Goal: Contribute content

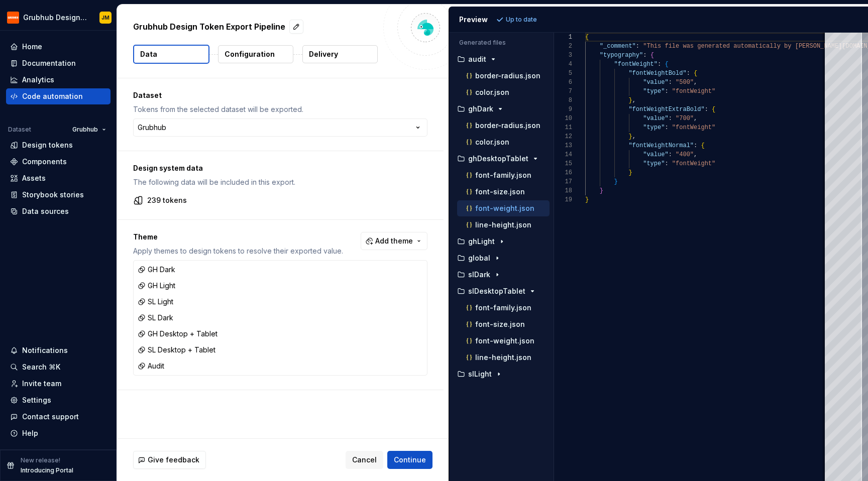
scroll to position [90, 0]
click at [494, 84] on div "color.json" at bounding box center [503, 92] width 92 height 16
click at [494, 92] on p "color.json" at bounding box center [492, 92] width 34 height 8
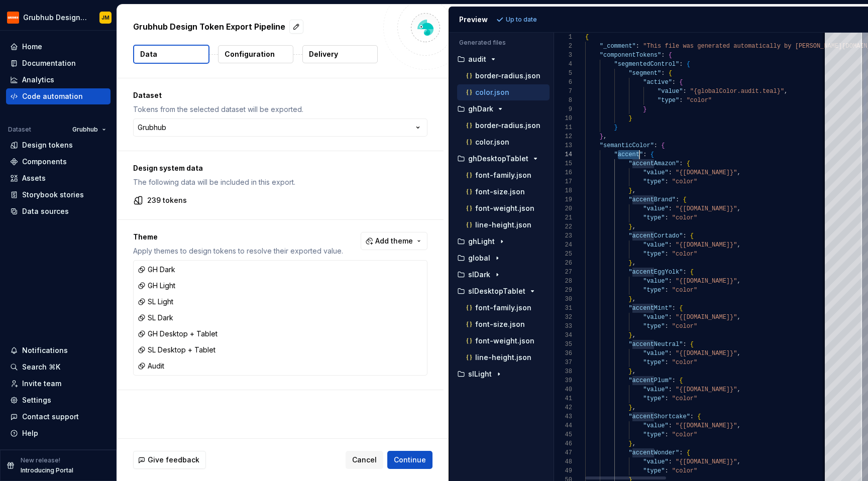
click at [580, 145] on div at bounding box center [579, 145] width 13 height 9
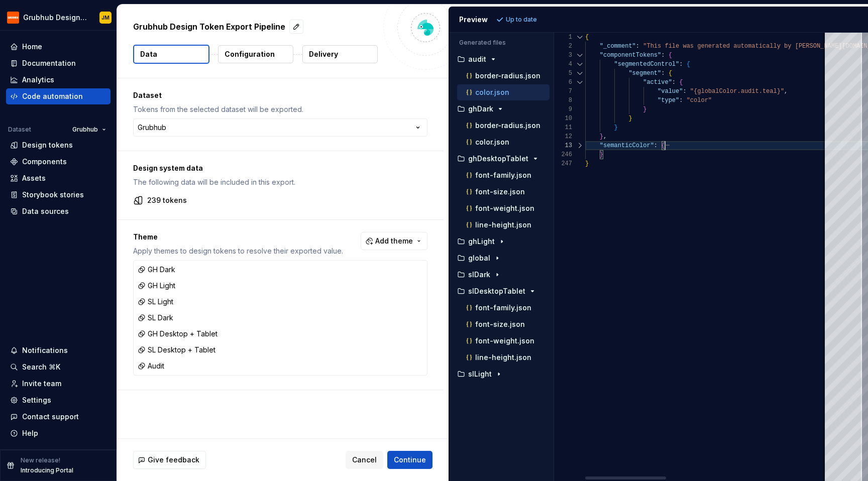
click at [580, 145] on div at bounding box center [579, 145] width 13 height 9
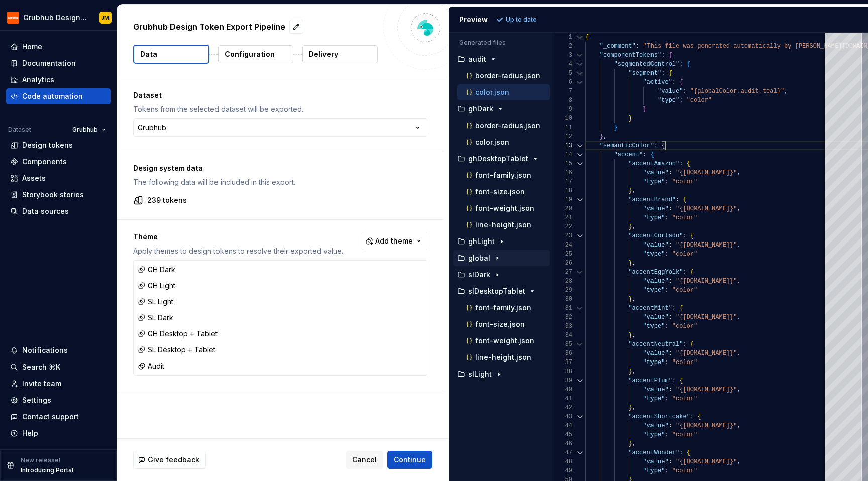
click at [501, 257] on div "button" at bounding box center [497, 258] width 12 height 8
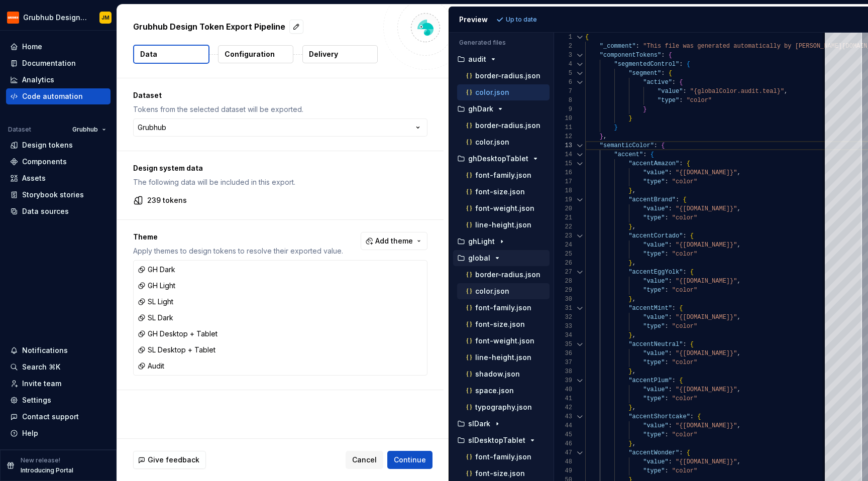
click at [504, 292] on p "color.json" at bounding box center [492, 291] width 34 height 8
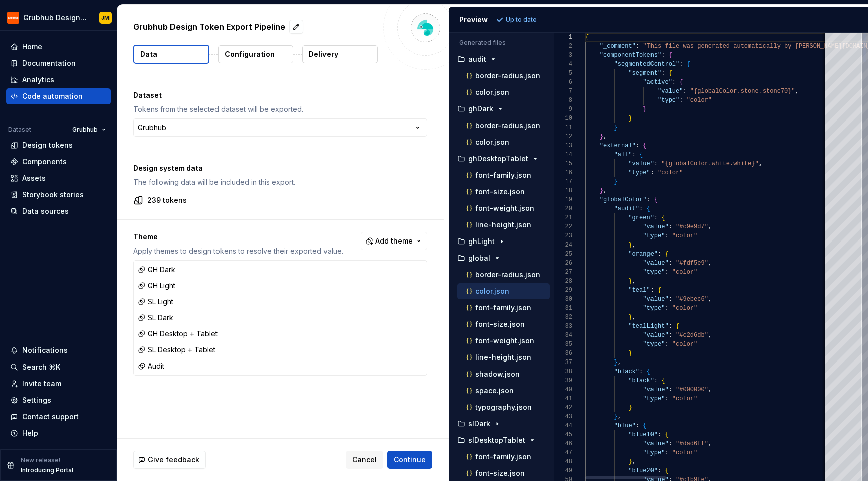
scroll to position [0, 0]
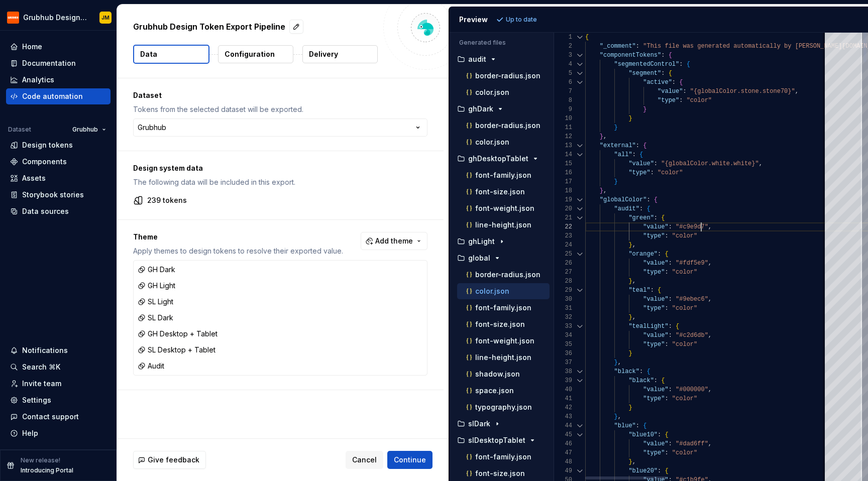
click at [500, 90] on p "color.json" at bounding box center [492, 92] width 34 height 8
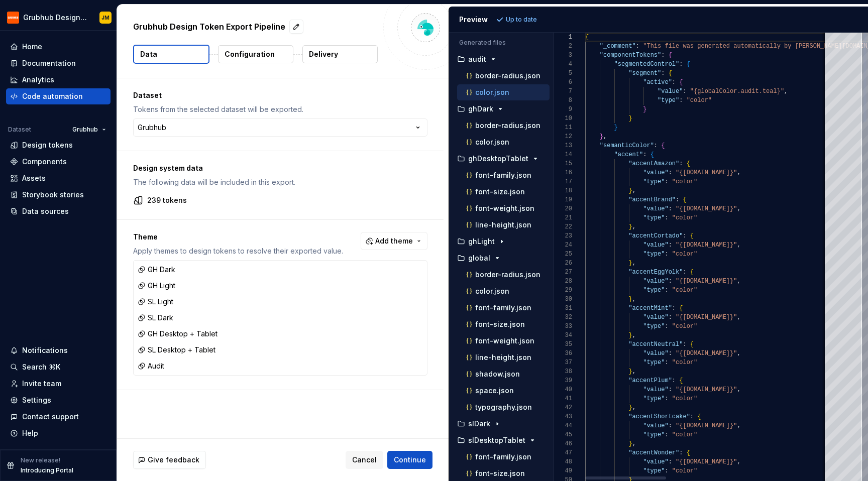
scroll to position [0, 0]
click at [508, 293] on div "color.json" at bounding box center [506, 291] width 85 height 10
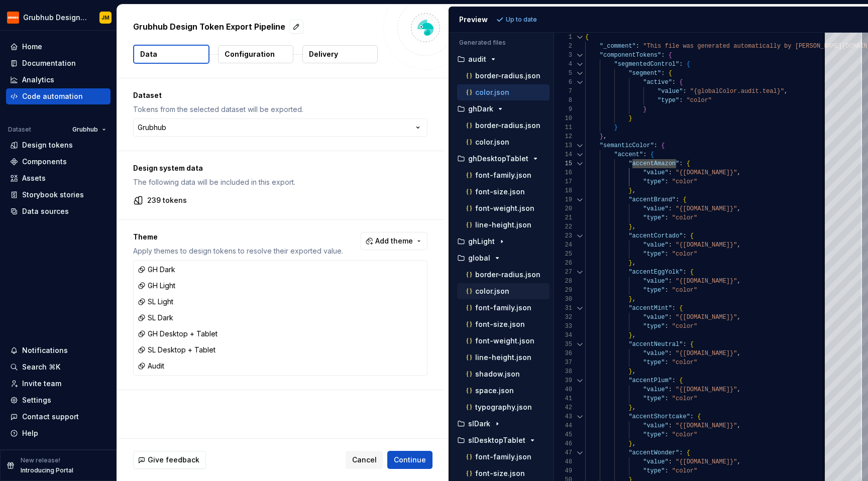
scroll to position [0, 0]
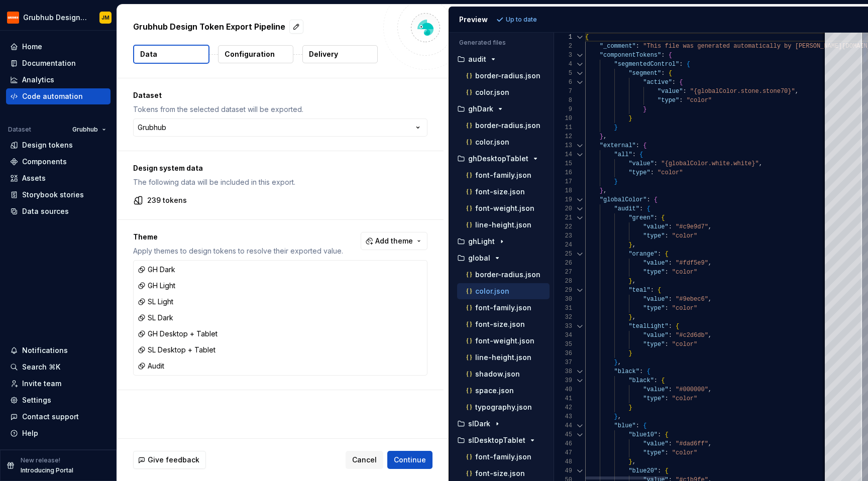
click at [580, 201] on div at bounding box center [579, 199] width 13 height 9
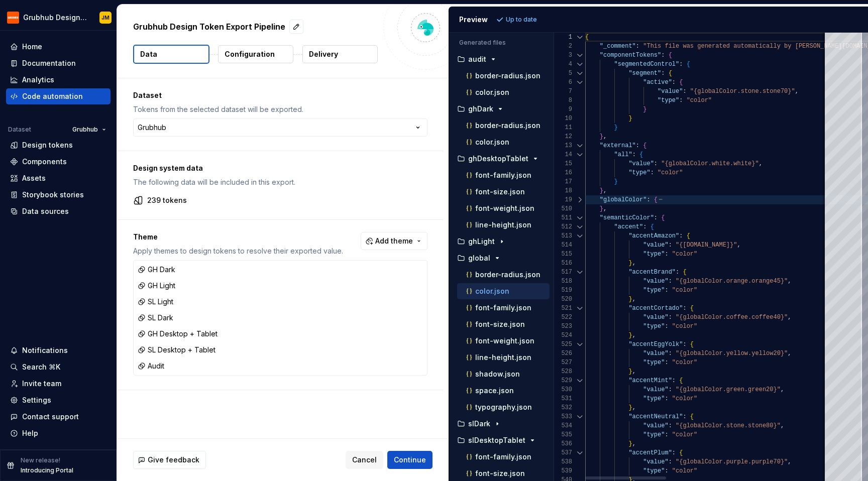
scroll to position [63, 33]
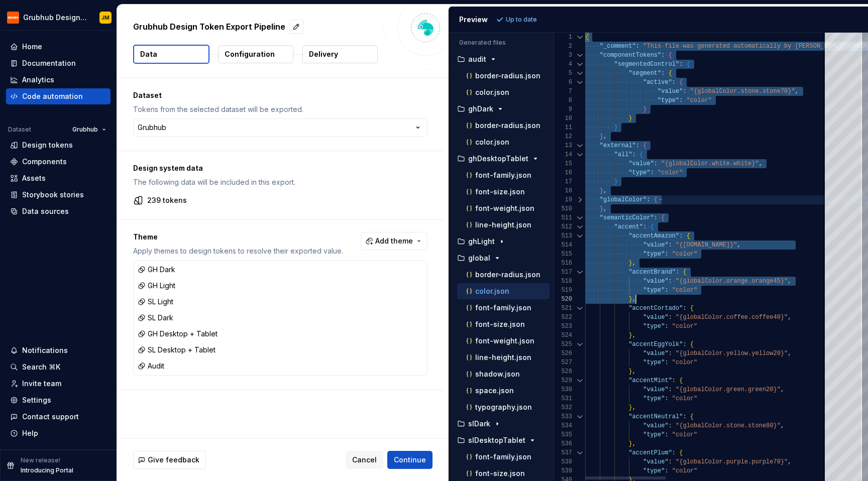
drag, startPoint x: 585, startPoint y: 40, endPoint x: 682, endPoint y: 334, distance: 309.8
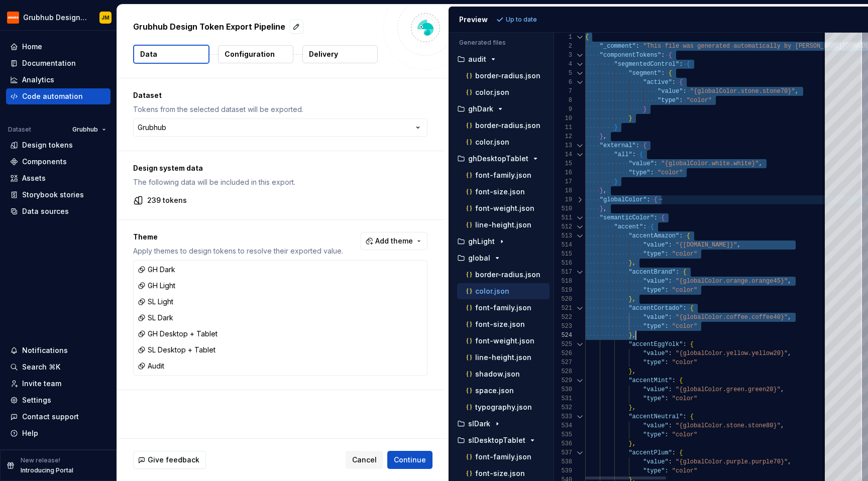
scroll to position [27, 51]
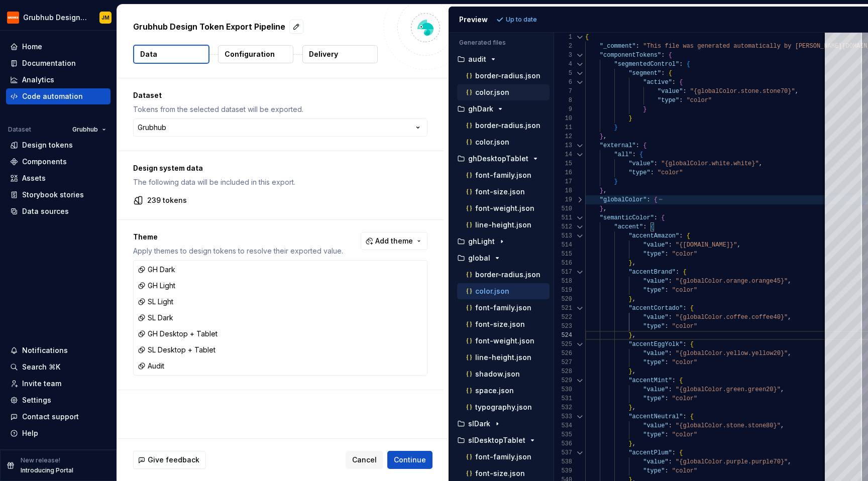
click at [514, 92] on div "color.json" at bounding box center [506, 92] width 85 height 10
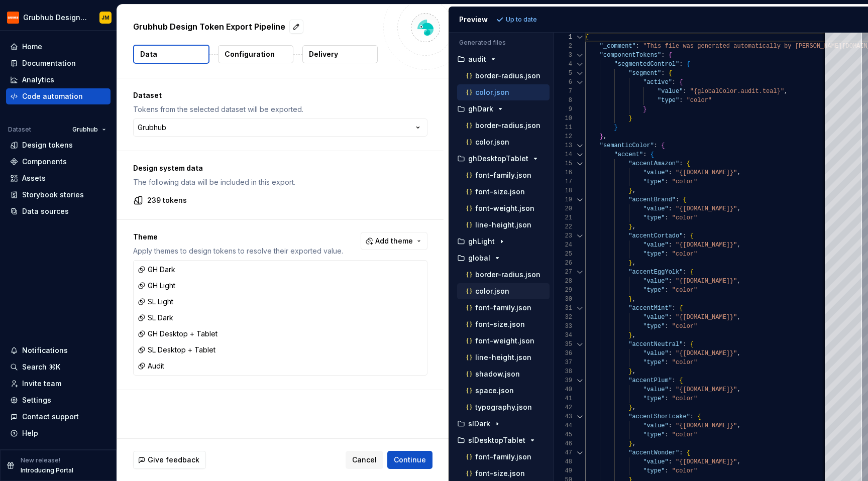
click at [507, 288] on p "color.json" at bounding box center [492, 291] width 34 height 8
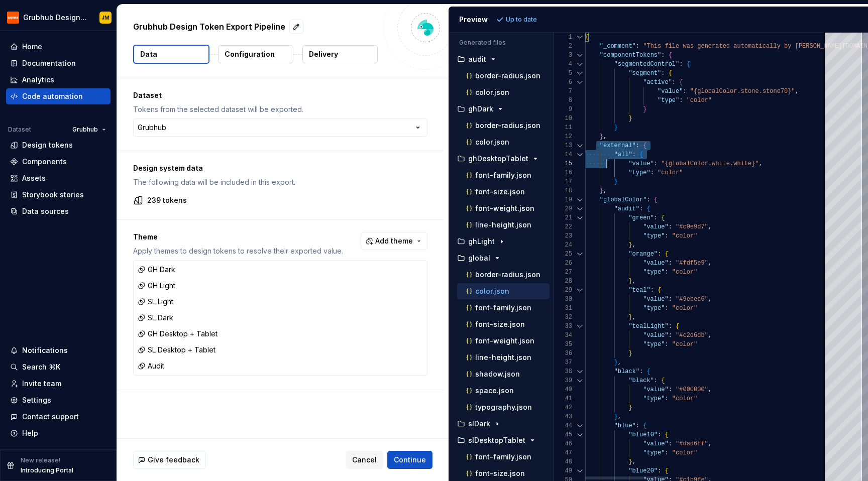
drag, startPoint x: 594, startPoint y: 147, endPoint x: 658, endPoint y: 262, distance: 131.3
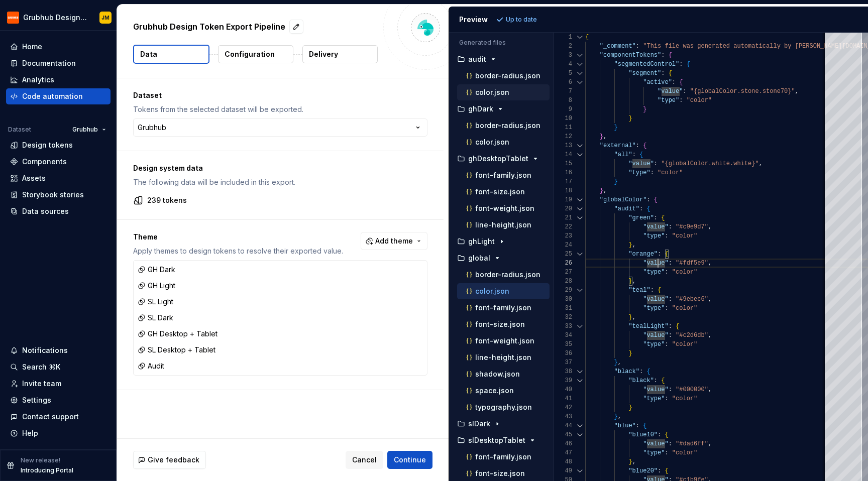
click at [503, 89] on p "color.json" at bounding box center [492, 92] width 34 height 8
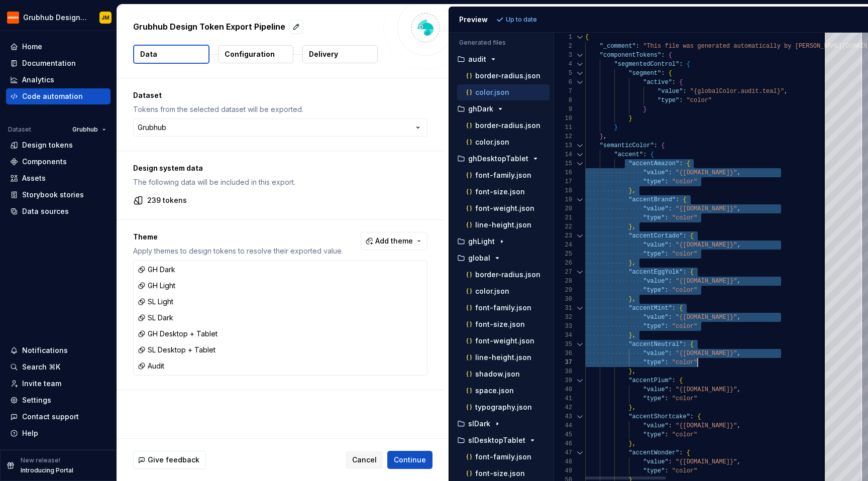
scroll to position [36, 51]
drag, startPoint x: 626, startPoint y: 162, endPoint x: 700, endPoint y: 373, distance: 223.0
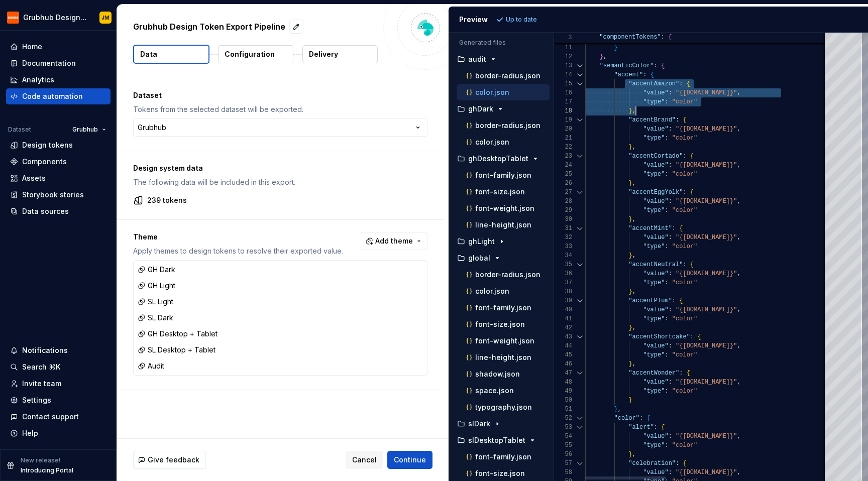
drag, startPoint x: 626, startPoint y: 82, endPoint x: 652, endPoint y: 112, distance: 39.1
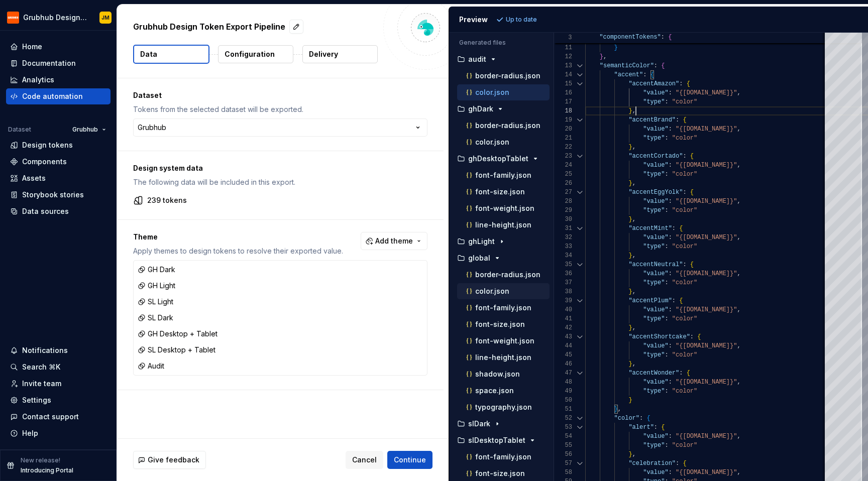
click at [508, 294] on div "color.json" at bounding box center [506, 291] width 85 height 10
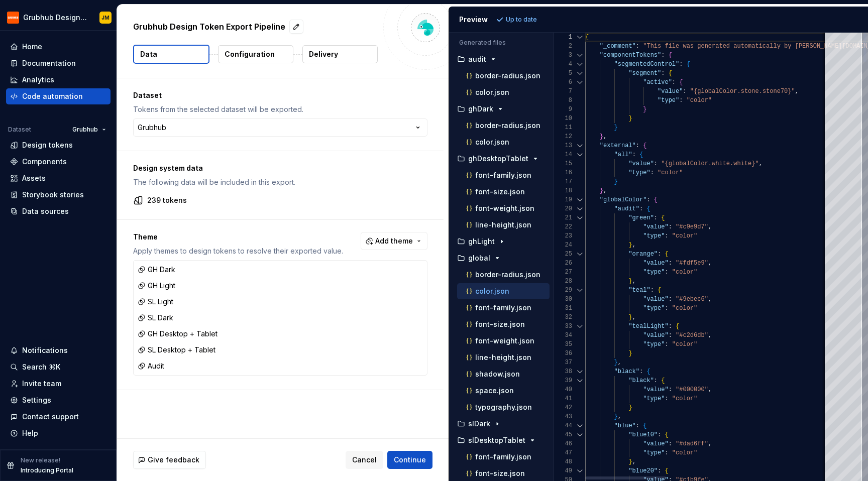
click at [581, 146] on div at bounding box center [579, 145] width 13 height 9
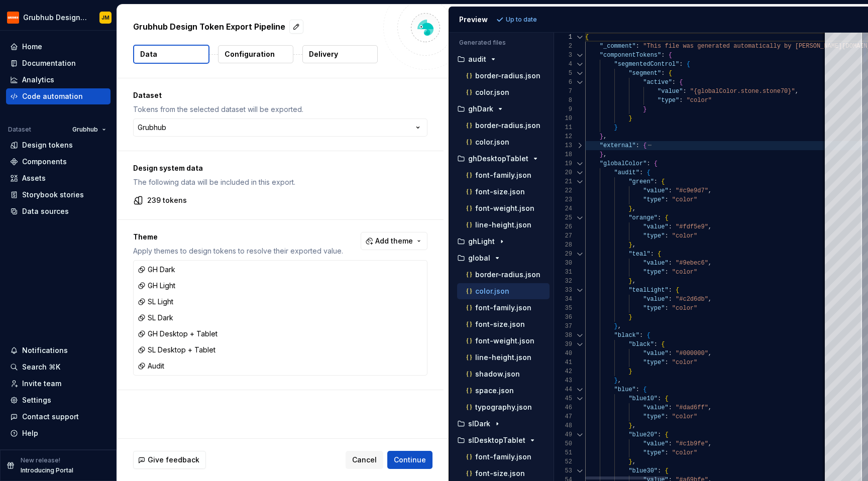
click at [581, 165] on div at bounding box center [579, 163] width 13 height 9
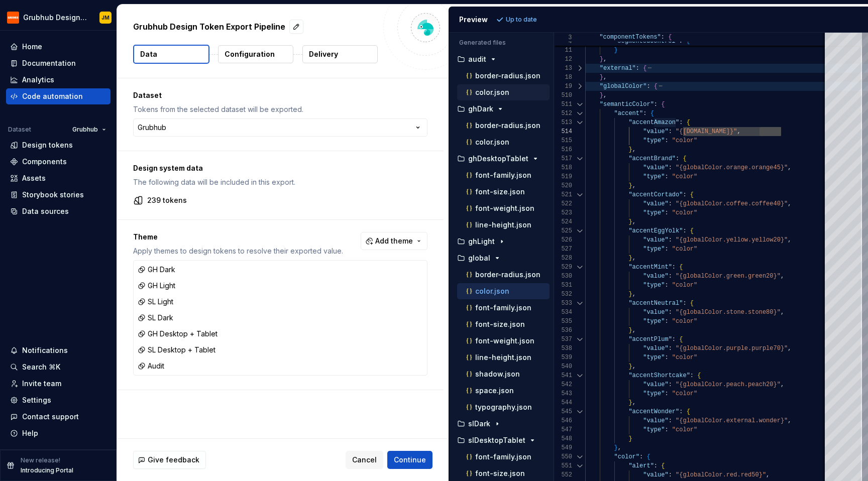
click at [510, 84] on div "color.json" at bounding box center [503, 92] width 92 height 16
click at [510, 89] on div "color.json" at bounding box center [506, 92] width 85 height 10
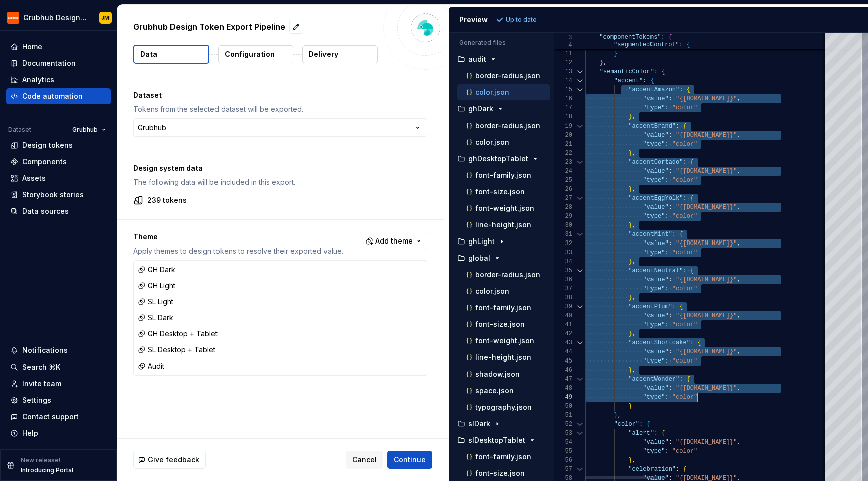
scroll to position [36, 113]
drag, startPoint x: 621, startPoint y: 93, endPoint x: 772, endPoint y: 400, distance: 341.9
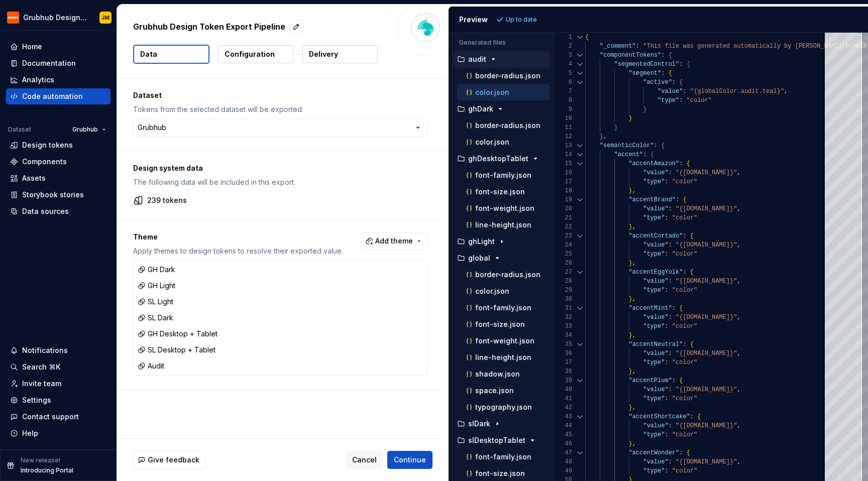
click at [487, 67] on div "audit" at bounding box center [501, 59] width 96 height 16
click at [489, 61] on icon "button" at bounding box center [493, 59] width 8 height 8
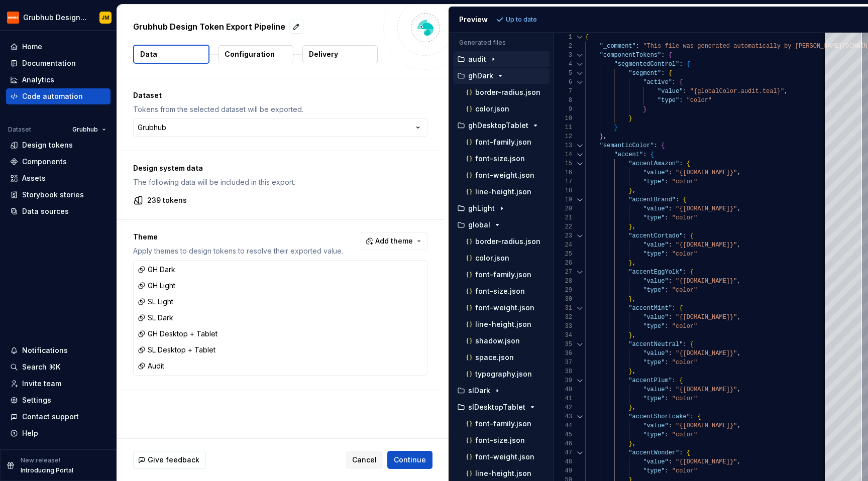
click at [492, 74] on p "ghDark" at bounding box center [480, 76] width 25 height 8
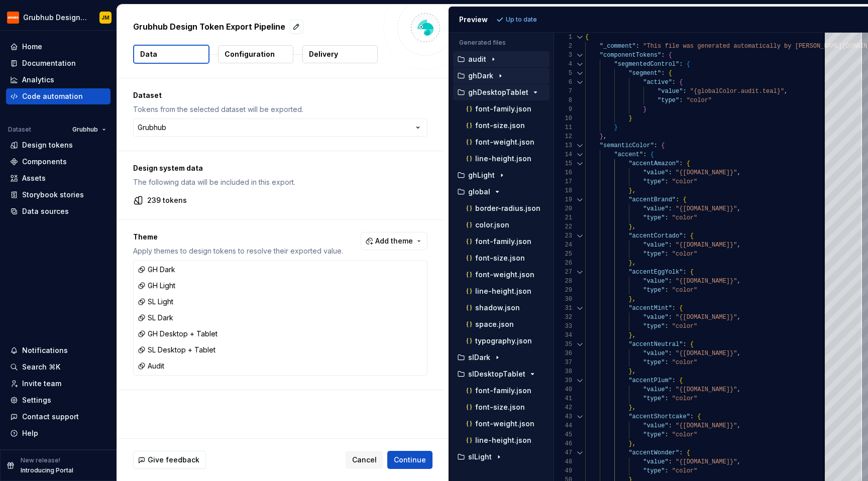
click at [492, 91] on p "ghDesktopTablet" at bounding box center [498, 92] width 60 height 8
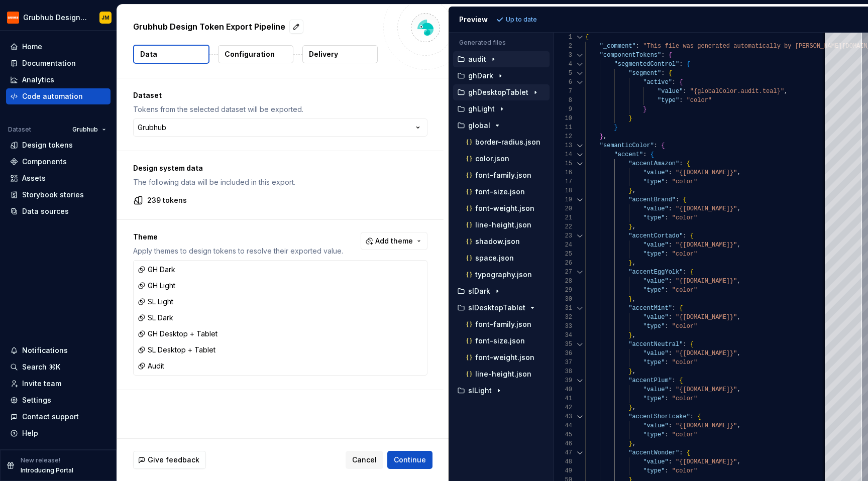
click at [490, 59] on icon "button" at bounding box center [493, 59] width 8 height 8
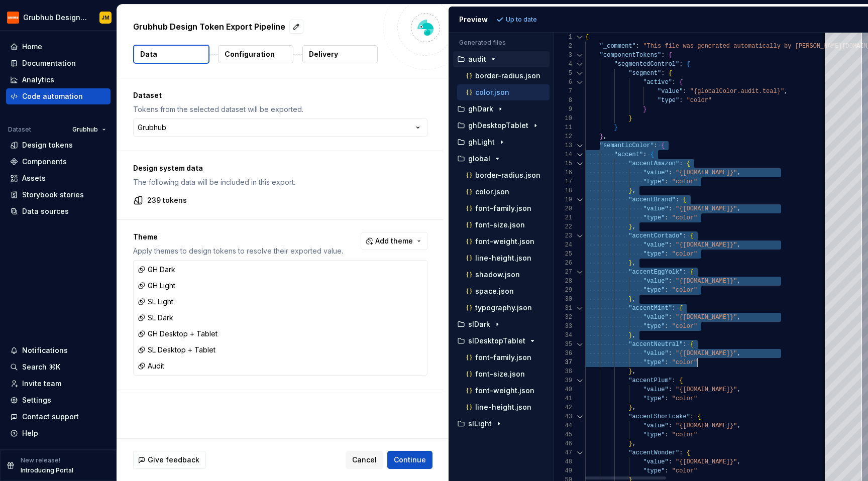
scroll to position [18, 51]
drag, startPoint x: 600, startPoint y: 144, endPoint x: 715, endPoint y: 369, distance: 252.7
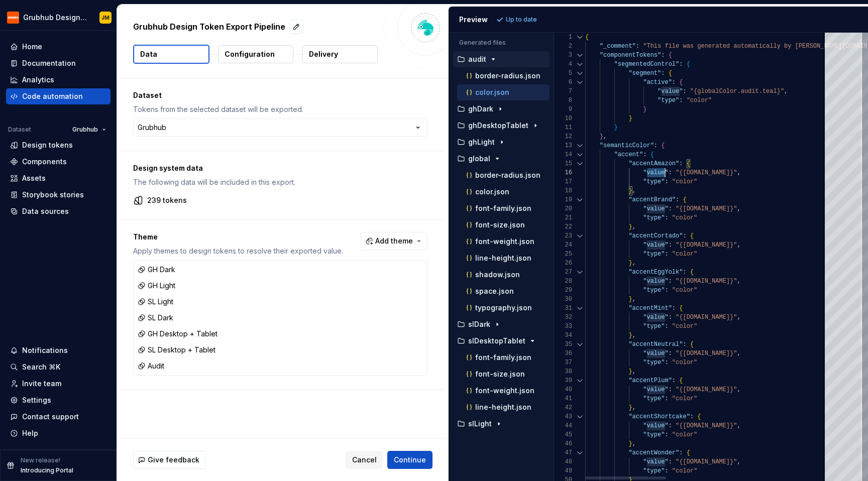
click at [521, 191] on div "color.json" at bounding box center [506, 192] width 85 height 10
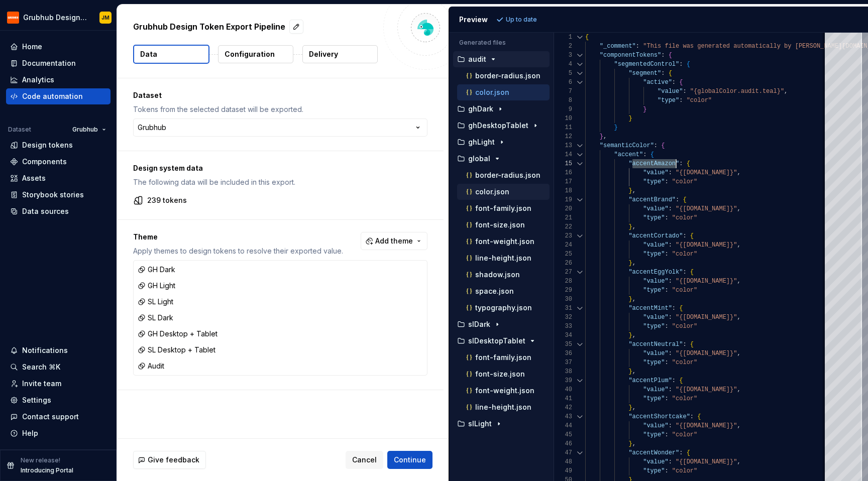
scroll to position [0, 0]
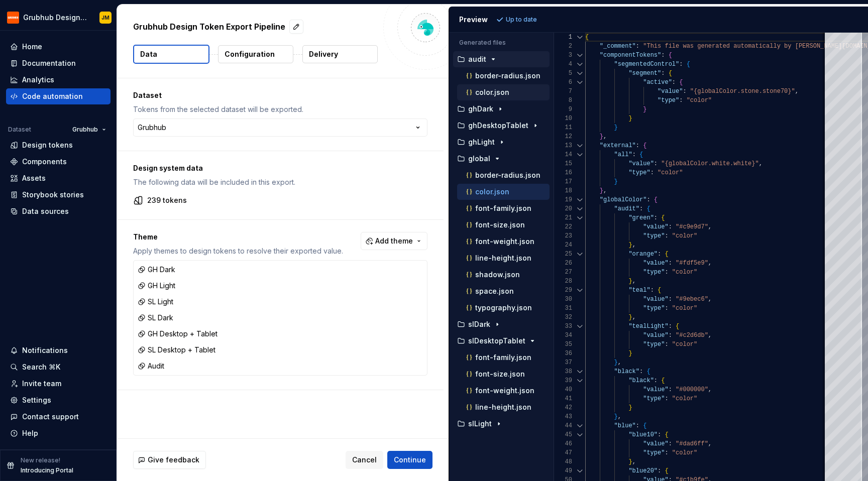
click at [514, 88] on div "color.json" at bounding box center [506, 92] width 85 height 10
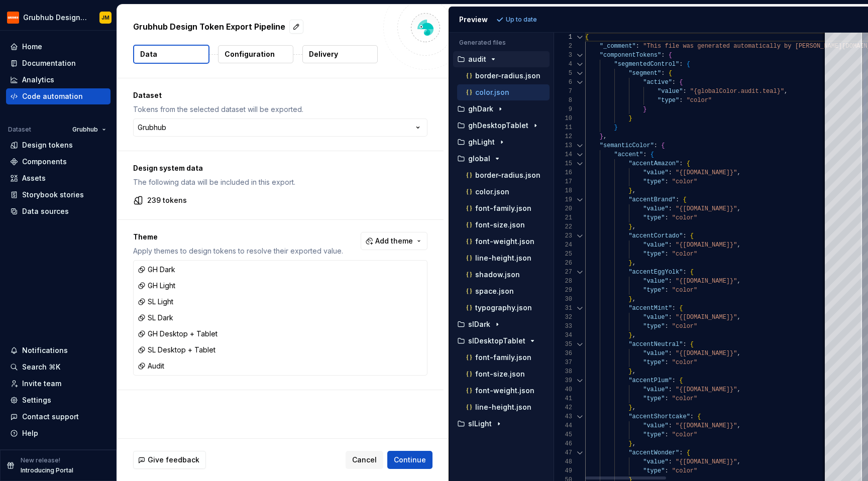
click at [584, 146] on div at bounding box center [579, 145] width 13 height 9
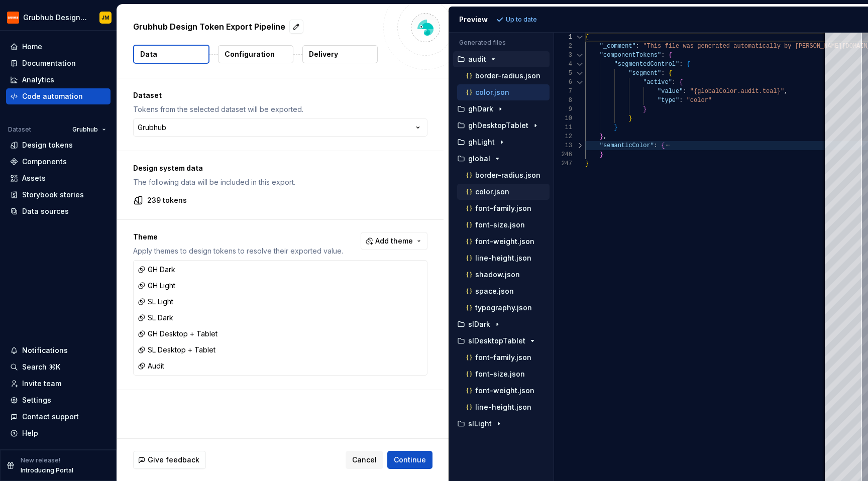
click at [514, 195] on div "color.json" at bounding box center [506, 192] width 85 height 10
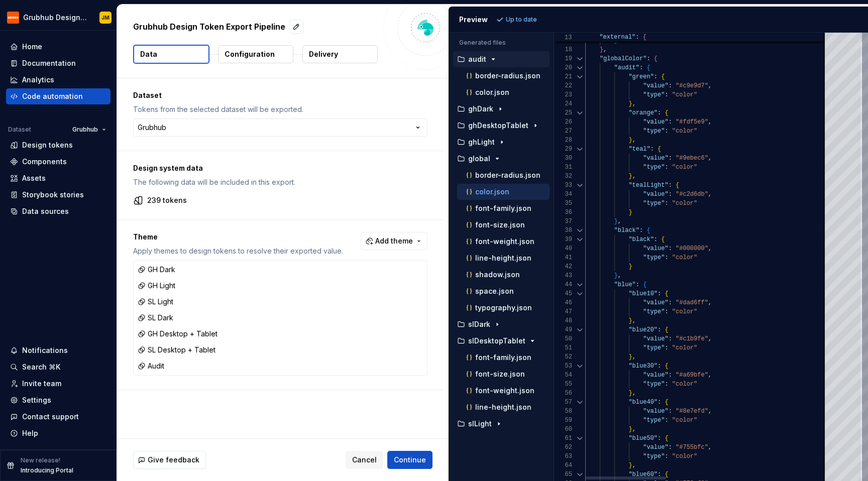
click at [581, 61] on div at bounding box center [579, 58] width 13 height 9
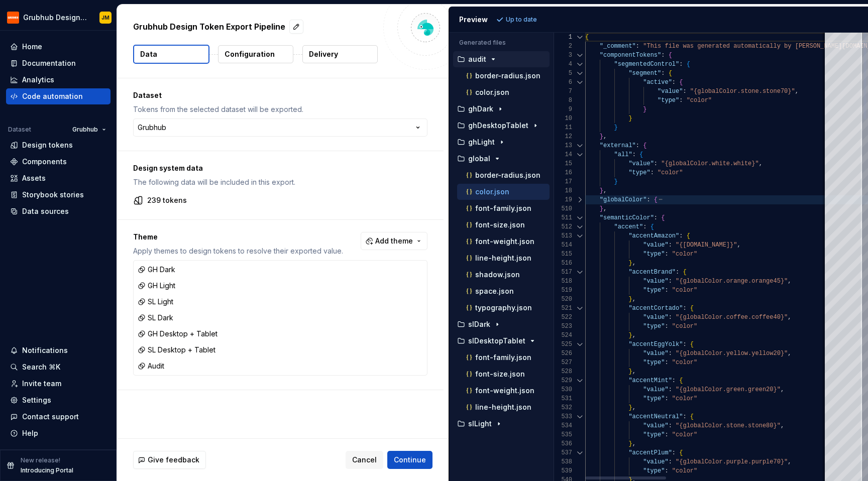
click at [580, 227] on div at bounding box center [579, 227] width 13 height 9
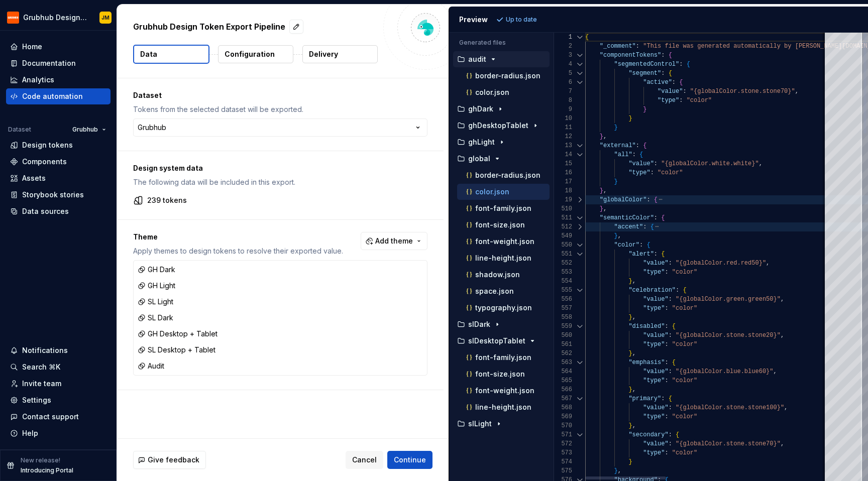
click at [498, 87] on div "color.json" at bounding box center [506, 92] width 85 height 10
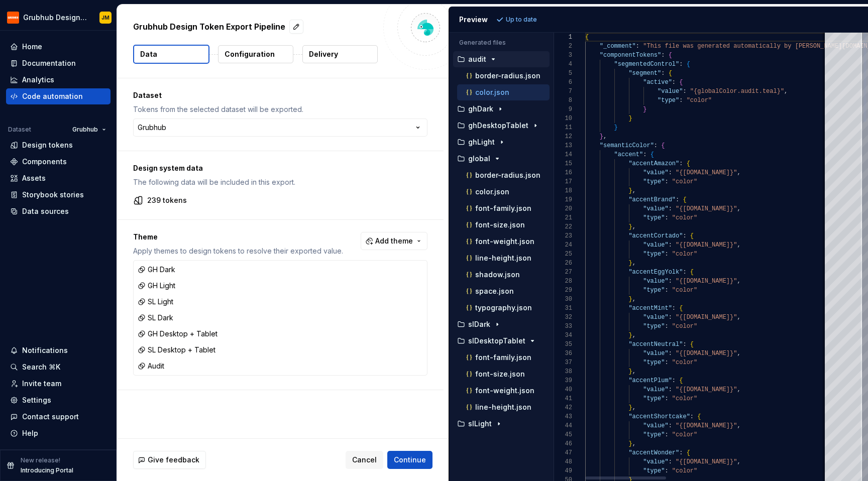
scroll to position [0, 0]
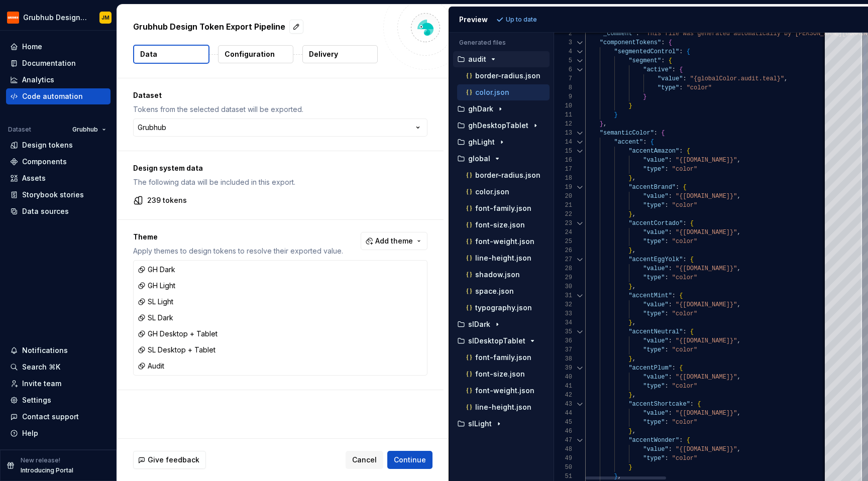
click at [579, 142] on div at bounding box center [579, 142] width 13 height 9
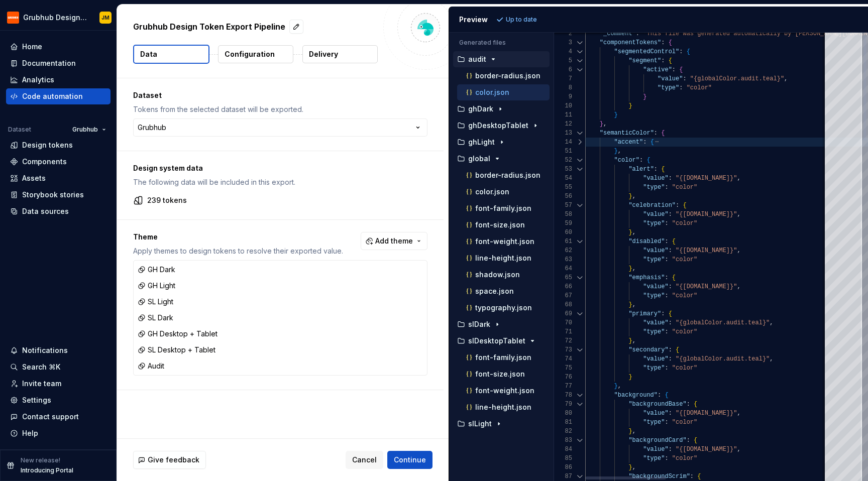
click at [583, 159] on div at bounding box center [579, 160] width 13 height 9
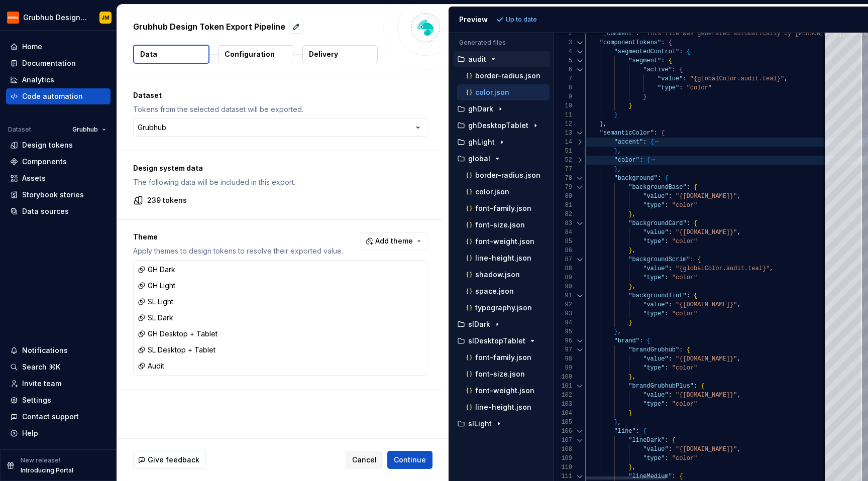
click at [582, 176] on div at bounding box center [579, 178] width 13 height 9
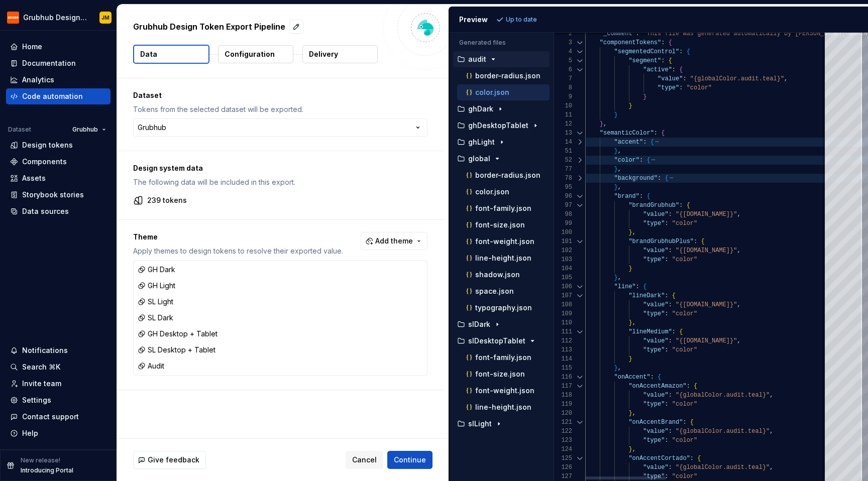
click at [582, 193] on div at bounding box center [579, 196] width 13 height 9
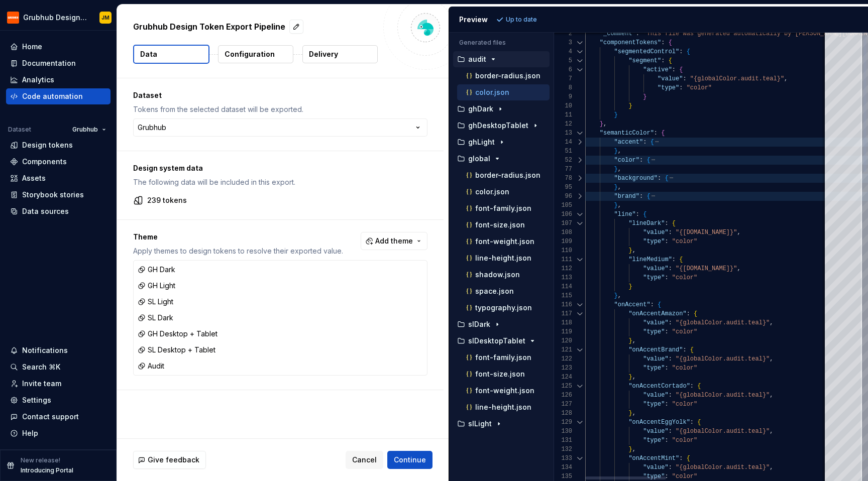
click at [581, 210] on div at bounding box center [579, 214] width 13 height 9
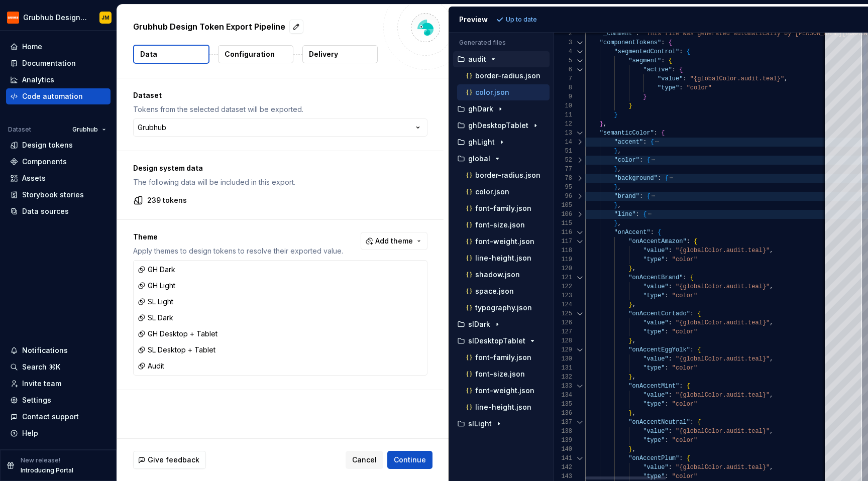
click at [582, 233] on div at bounding box center [579, 232] width 13 height 9
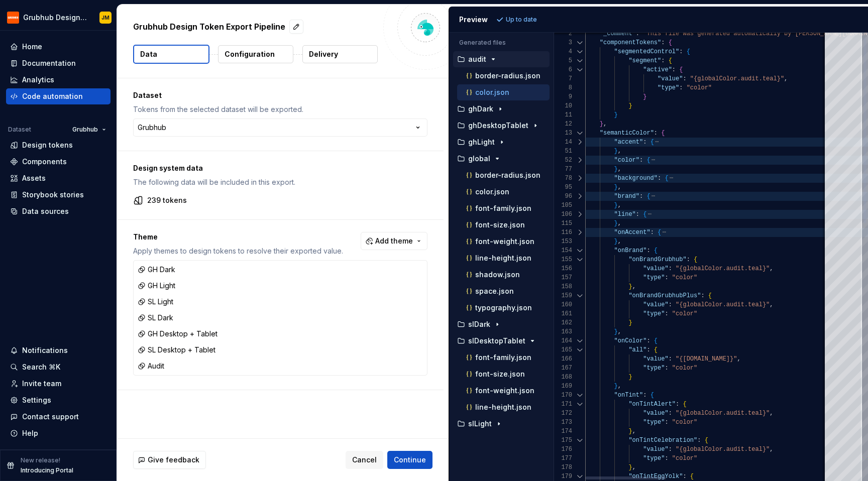
click at [580, 257] on div at bounding box center [579, 259] width 13 height 9
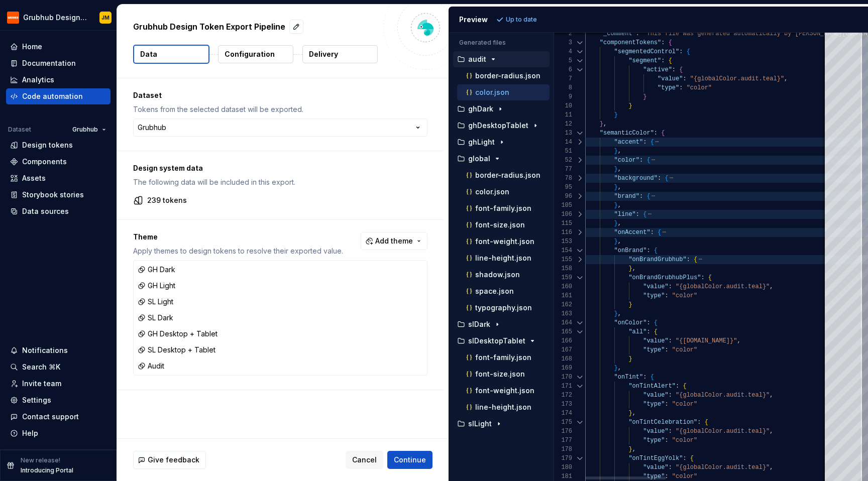
click at [580, 249] on div at bounding box center [579, 250] width 13 height 9
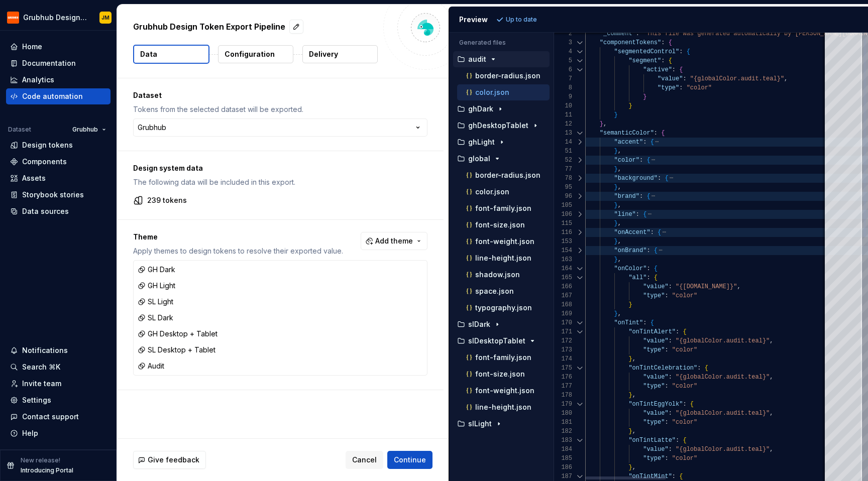
click at [577, 135] on div at bounding box center [579, 133] width 13 height 9
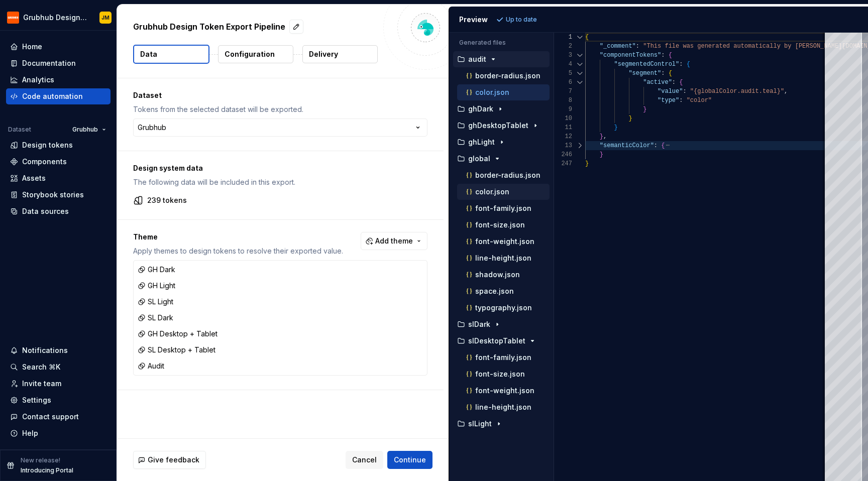
click at [516, 195] on div "color.json" at bounding box center [506, 192] width 85 height 10
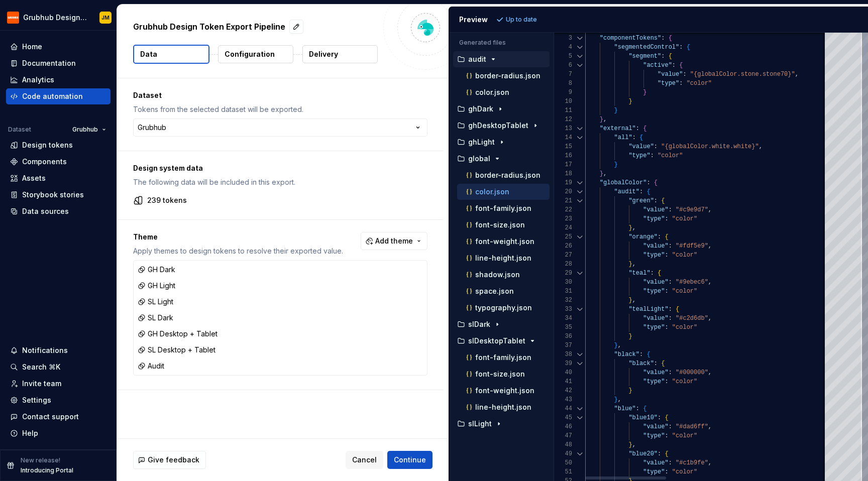
click at [579, 183] on div at bounding box center [579, 182] width 13 height 9
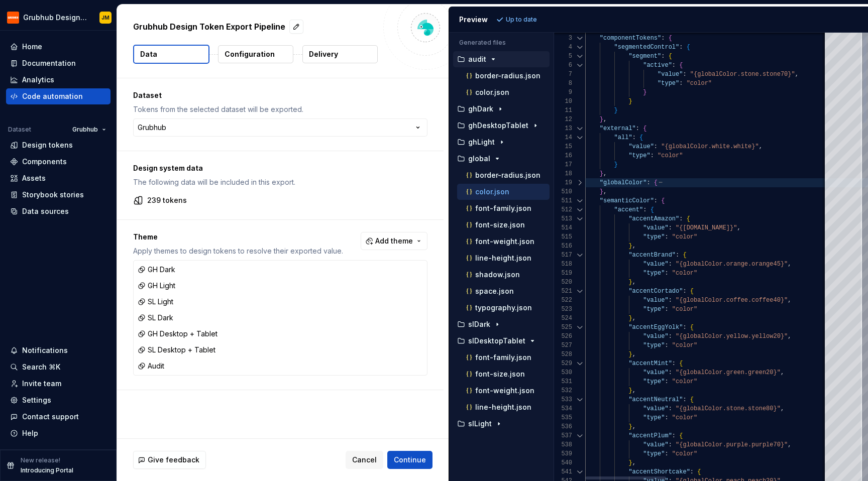
click at [580, 195] on div "510" at bounding box center [569, 191] width 31 height 9
click at [580, 199] on div at bounding box center [579, 200] width 13 height 9
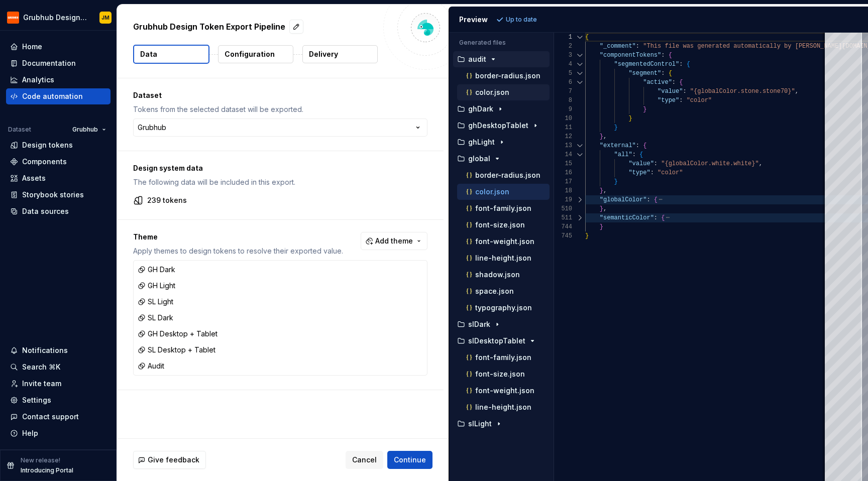
click at [495, 84] on div "color.json" at bounding box center [503, 92] width 92 height 16
click at [492, 93] on p "color.json" at bounding box center [492, 92] width 34 height 8
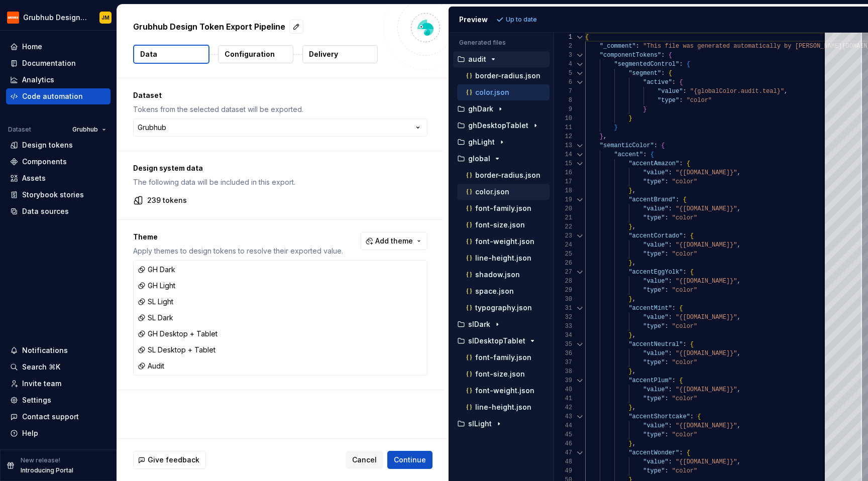
click at [498, 193] on p "color.json" at bounding box center [492, 192] width 34 height 8
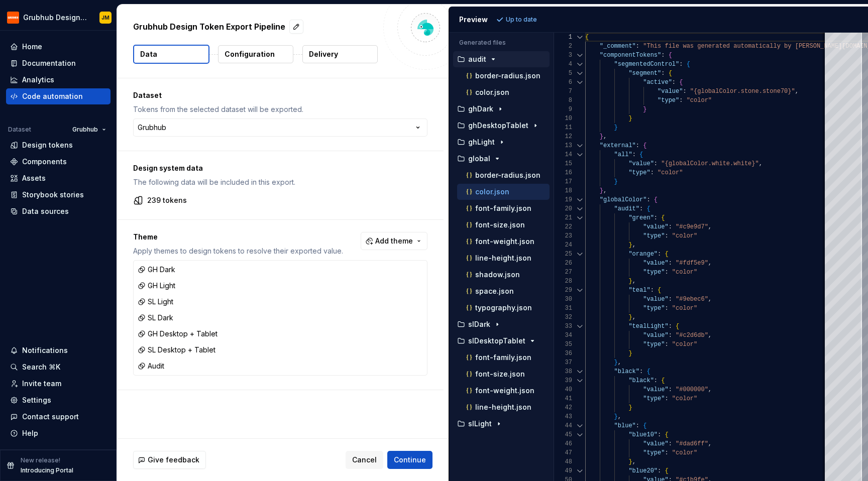
click at [521, 195] on div "color.json" at bounding box center [506, 192] width 85 height 10
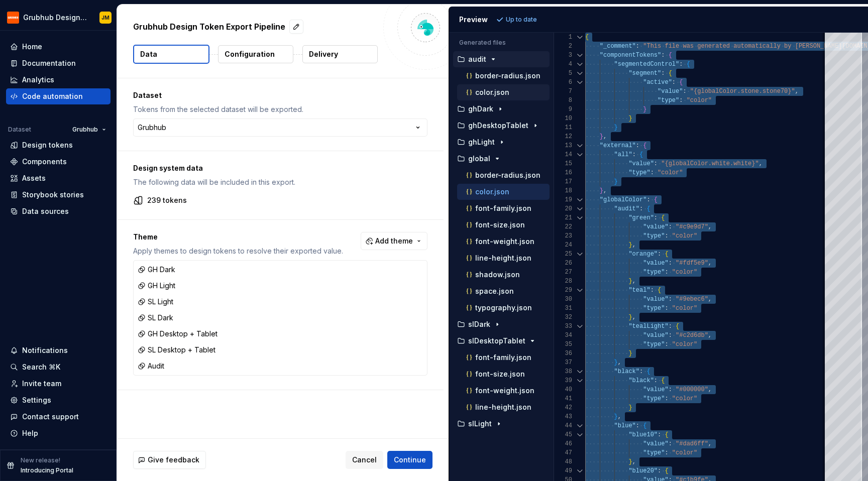
click at [516, 95] on div "color.json" at bounding box center [506, 92] width 85 height 10
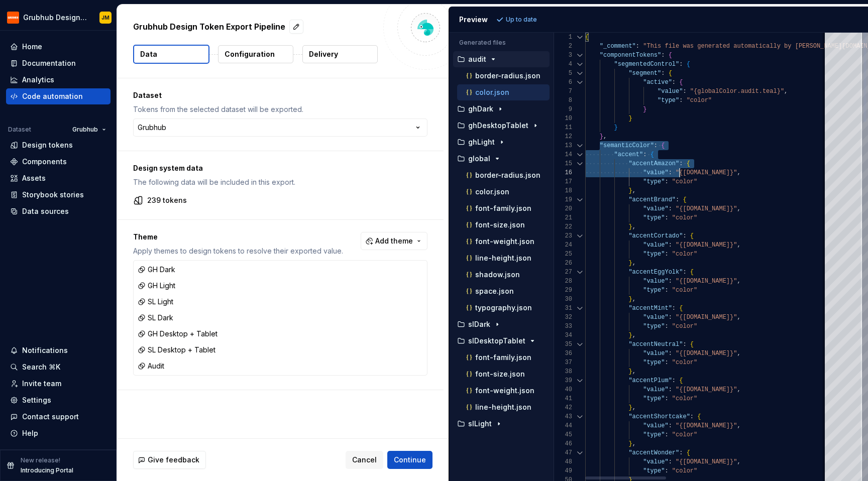
scroll to position [18, 51]
drag, startPoint x: 600, startPoint y: 144, endPoint x: 692, endPoint y: 193, distance: 104.0
click at [524, 194] on div "color.json" at bounding box center [506, 192] width 85 height 10
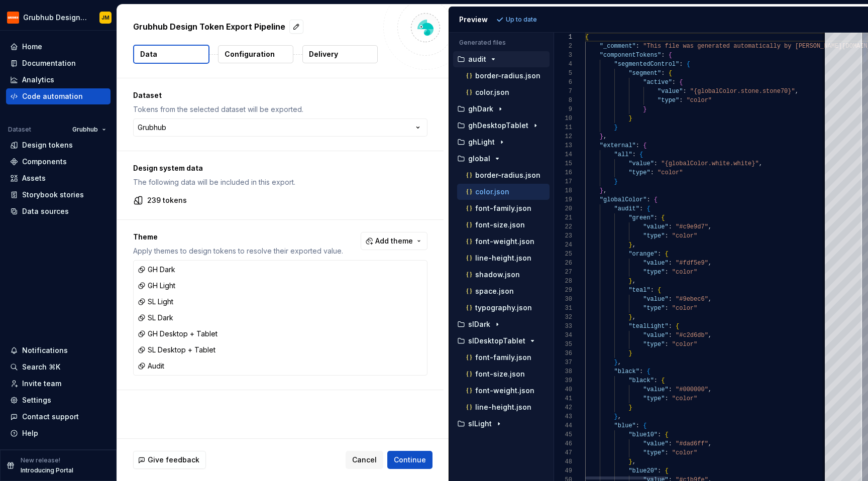
scroll to position [0, 0]
click at [577, 200] on div at bounding box center [579, 199] width 13 height 9
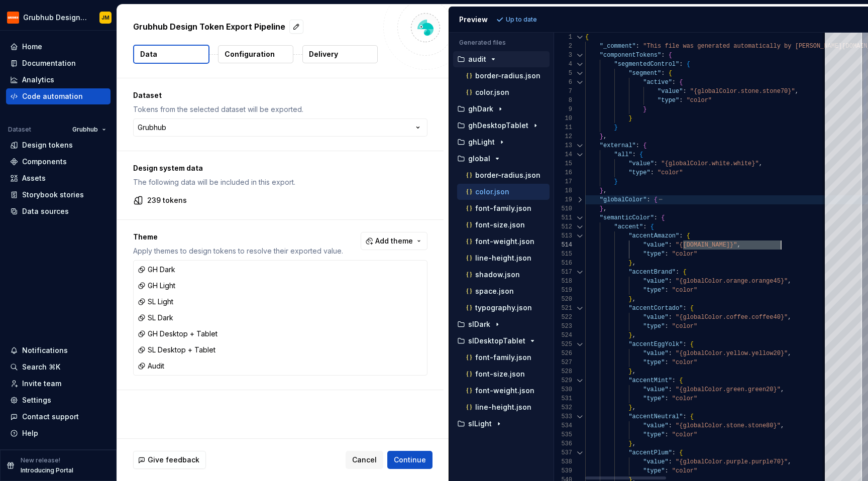
scroll to position [27, 196]
drag, startPoint x: 684, startPoint y: 246, endPoint x: 781, endPoint y: 245, distance: 96.4
click at [518, 94] on div "color.json" at bounding box center [506, 92] width 85 height 10
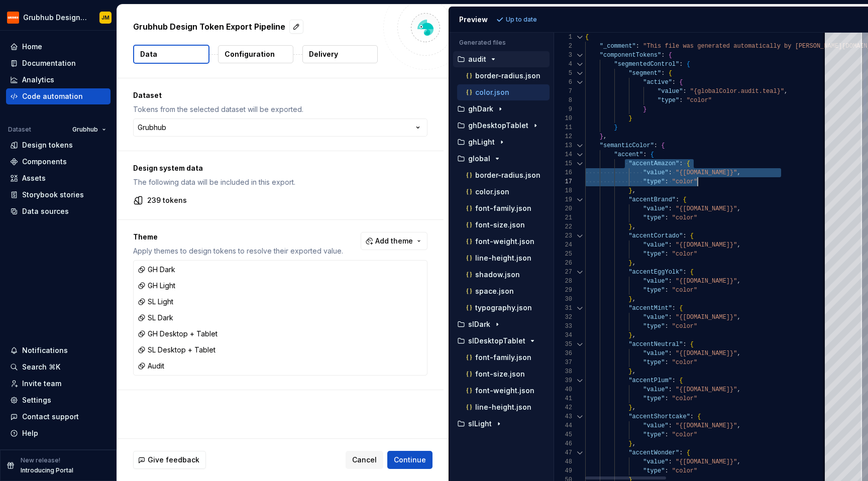
scroll to position [36, 51]
drag, startPoint x: 623, startPoint y: 160, endPoint x: 704, endPoint y: 195, distance: 88.2
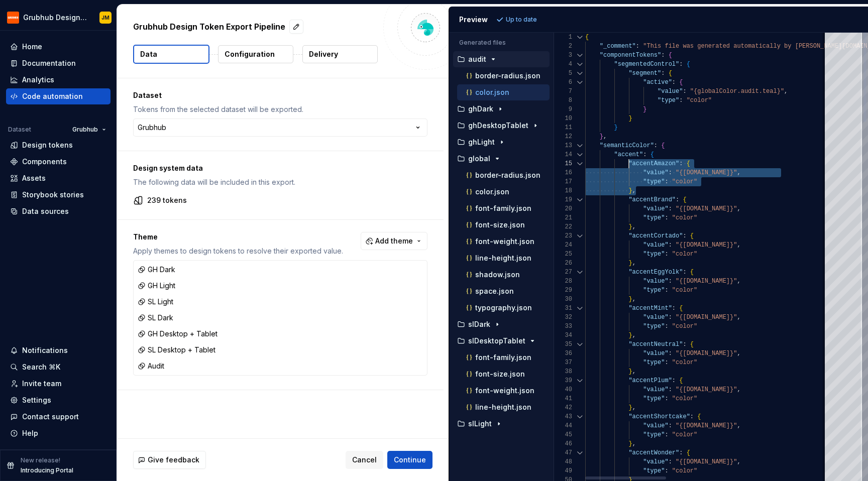
drag, startPoint x: 646, startPoint y: 193, endPoint x: 628, endPoint y: 167, distance: 31.5
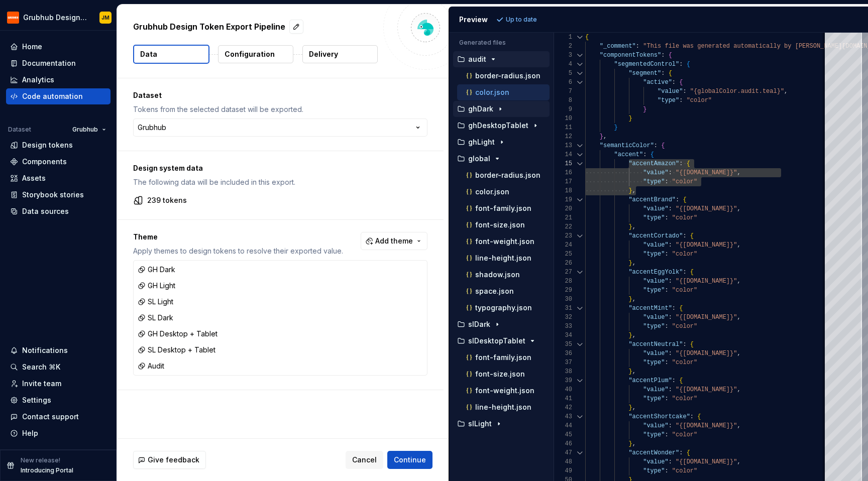
click at [495, 107] on div "button" at bounding box center [500, 109] width 12 height 8
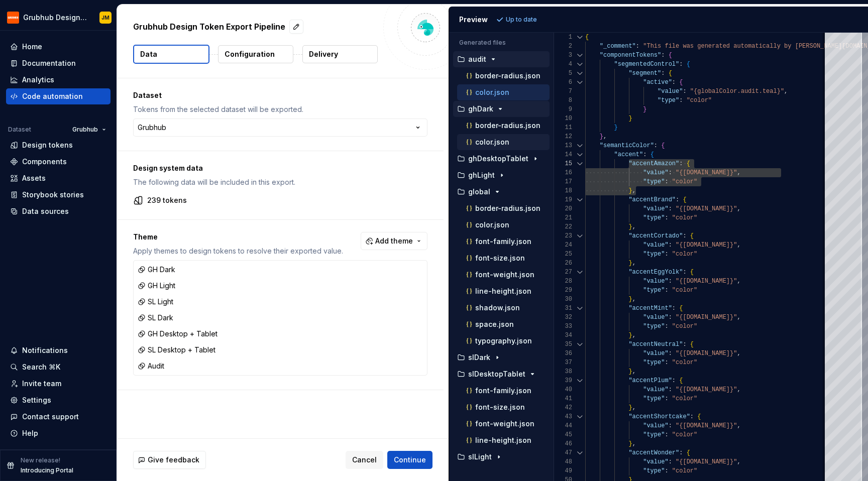
click at [500, 144] on p "color.json" at bounding box center [492, 142] width 34 height 8
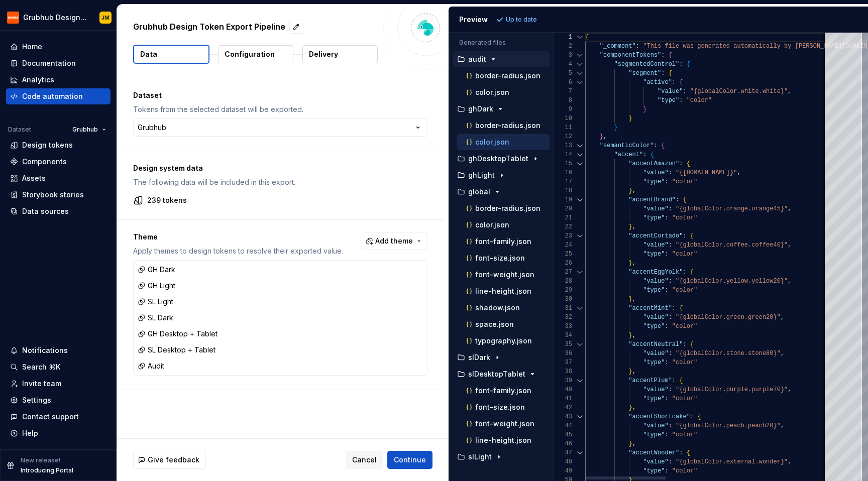
type textarea "**********"
drag, startPoint x: 684, startPoint y: 210, endPoint x: 781, endPoint y: 207, distance: 97.5
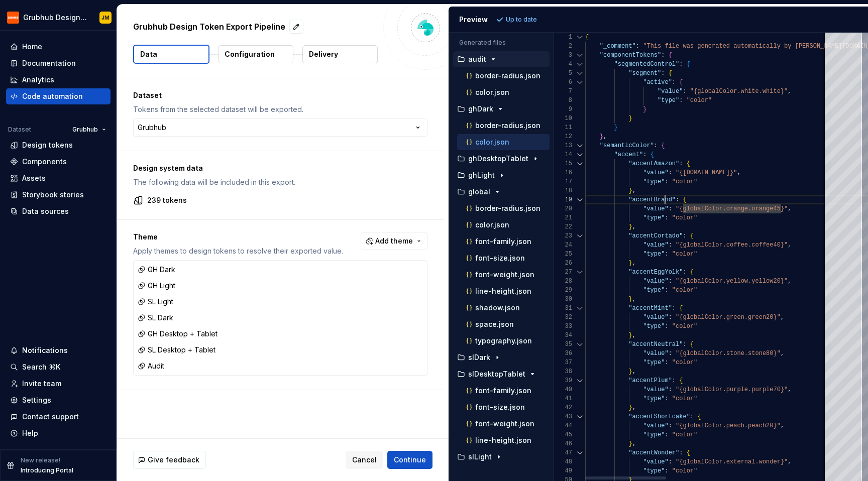
scroll to position [72, 87]
